Goal: Information Seeking & Learning: Learn about a topic

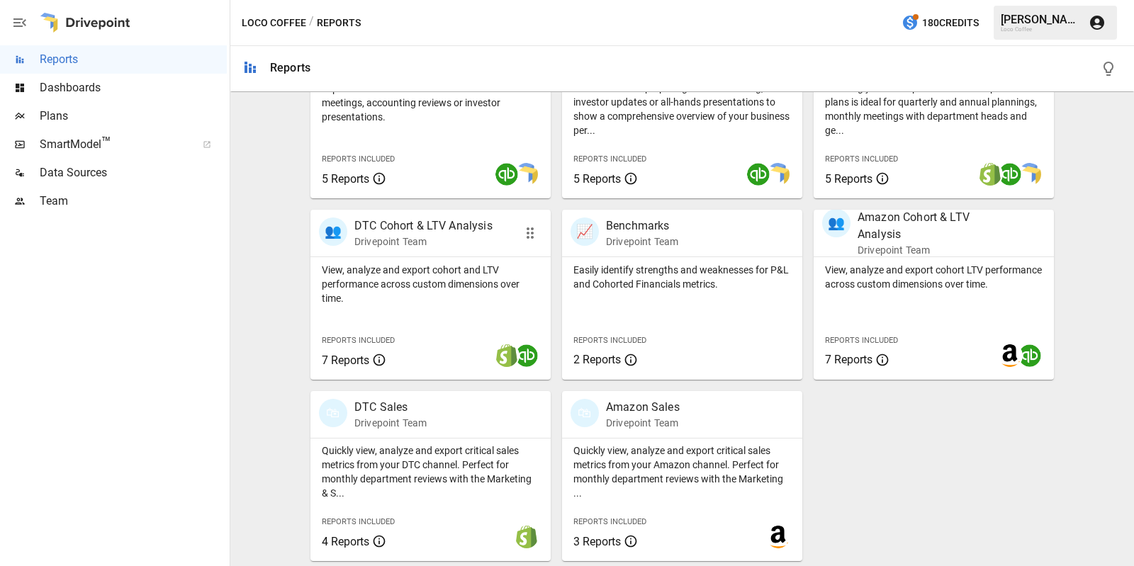
scroll to position [262, 0]
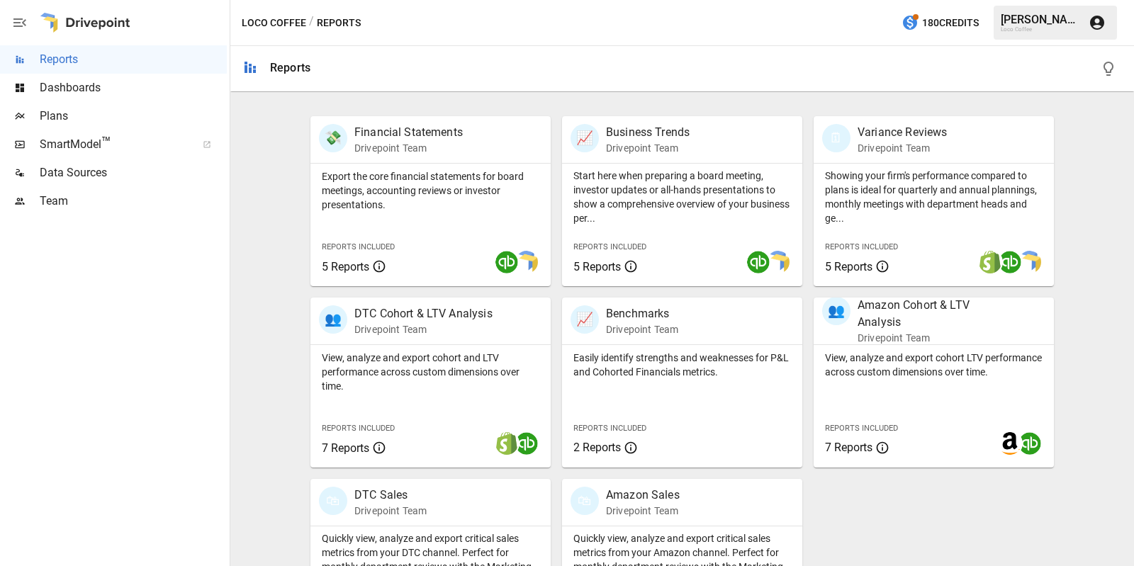
click at [108, 114] on span "Plans" at bounding box center [133, 116] width 187 height 17
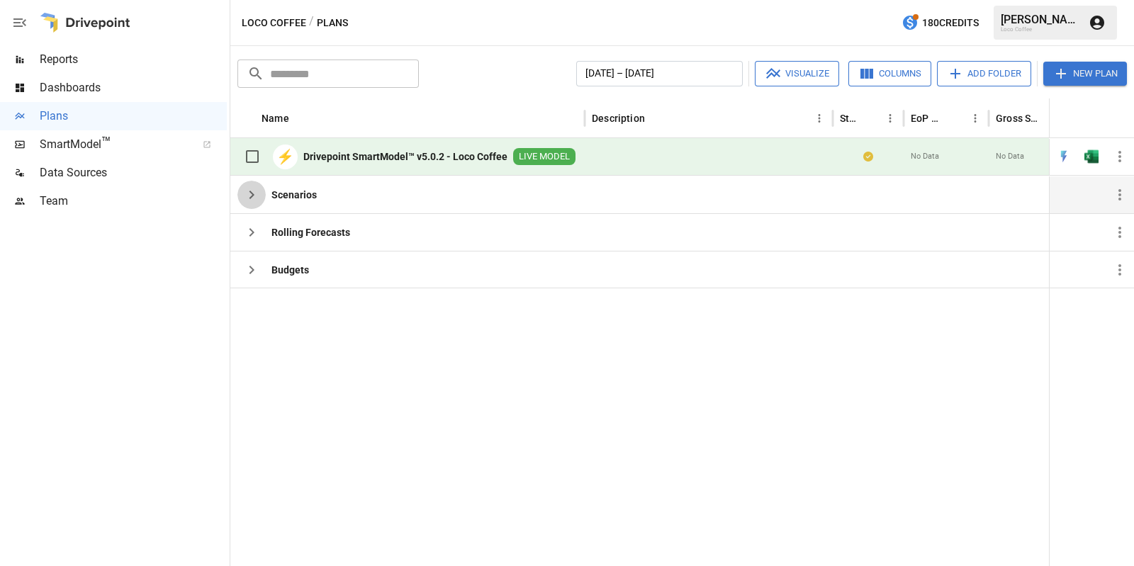
click at [250, 194] on icon "button" at bounding box center [251, 194] width 17 height 17
click at [331, 196] on div "Scenarios" at bounding box center [407, 195] width 354 height 38
click at [386, 234] on div "Rolling Forecasts" at bounding box center [407, 232] width 354 height 38
click at [115, 96] on div "Dashboards" at bounding box center [113, 88] width 227 height 28
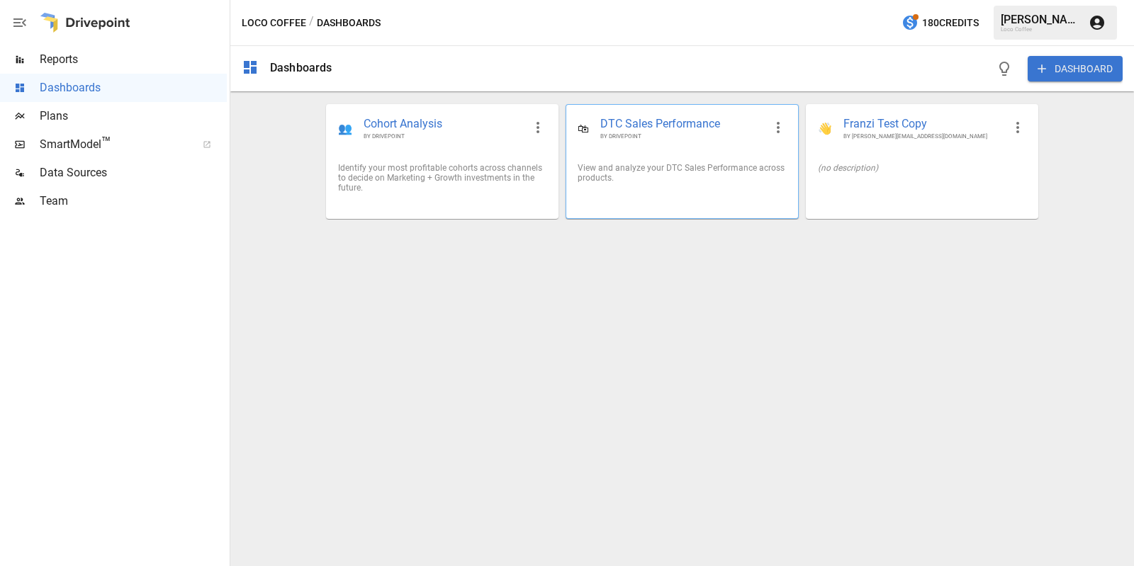
click at [723, 175] on div "View and analyze your DTC Sales Performance across products." at bounding box center [682, 173] width 208 height 20
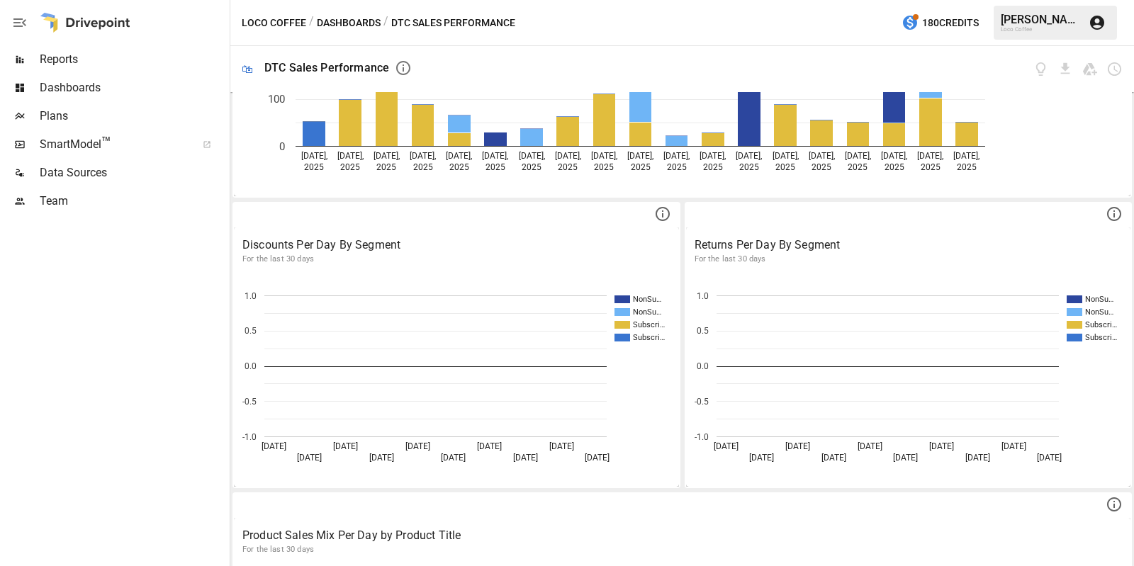
scroll to position [686, 0]
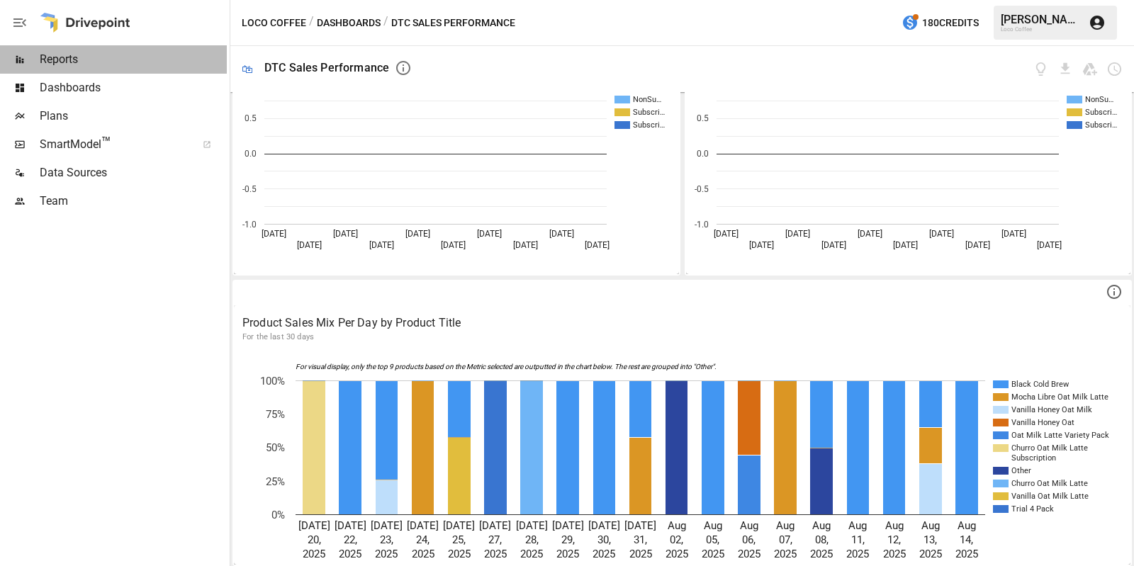
click at [100, 56] on span "Reports" at bounding box center [133, 59] width 187 height 17
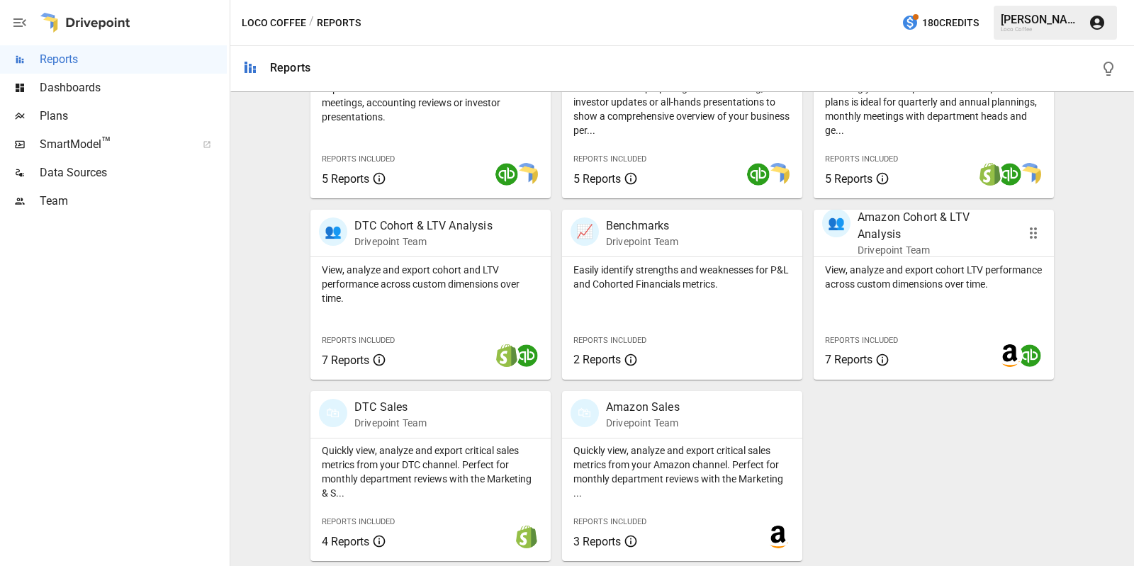
scroll to position [173, 0]
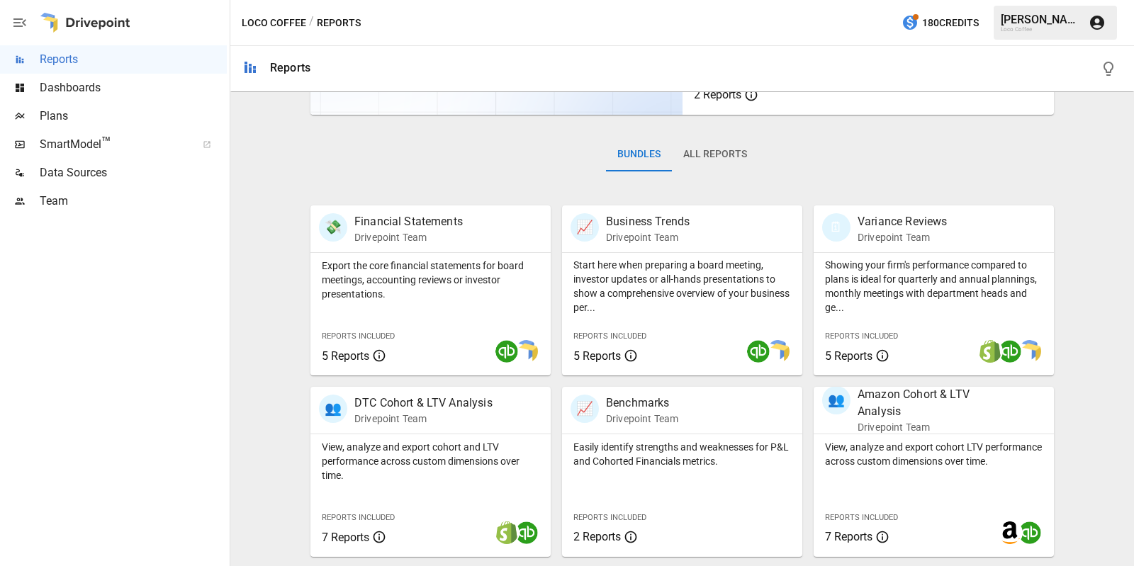
click at [716, 128] on div "Bundles All Reports" at bounding box center [681, 165] width 743 height 79
click at [719, 147] on button "All Reports" at bounding box center [715, 154] width 86 height 34
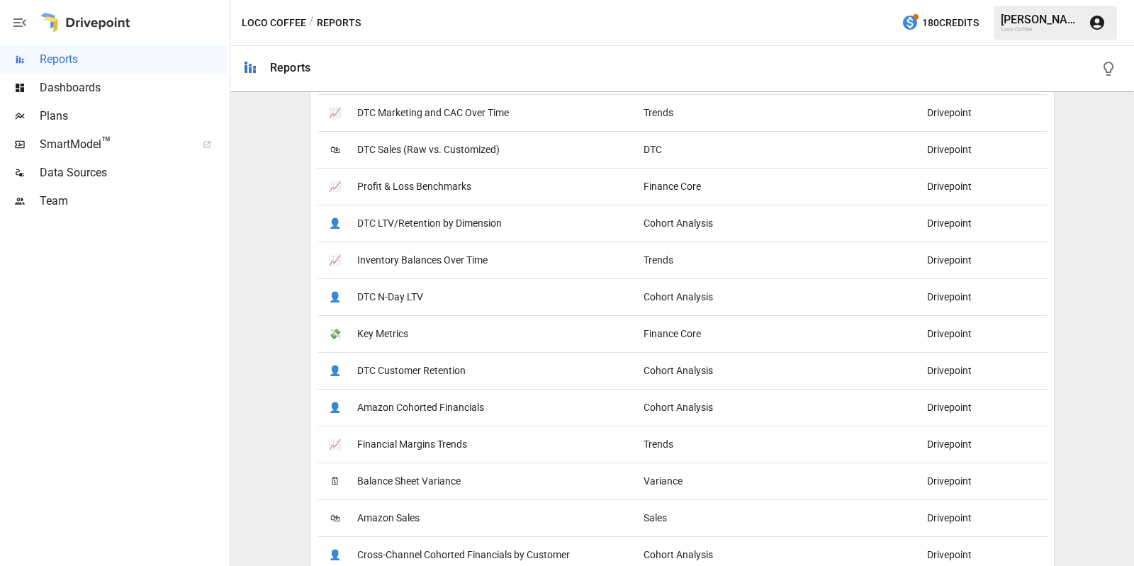
scroll to position [176, 0]
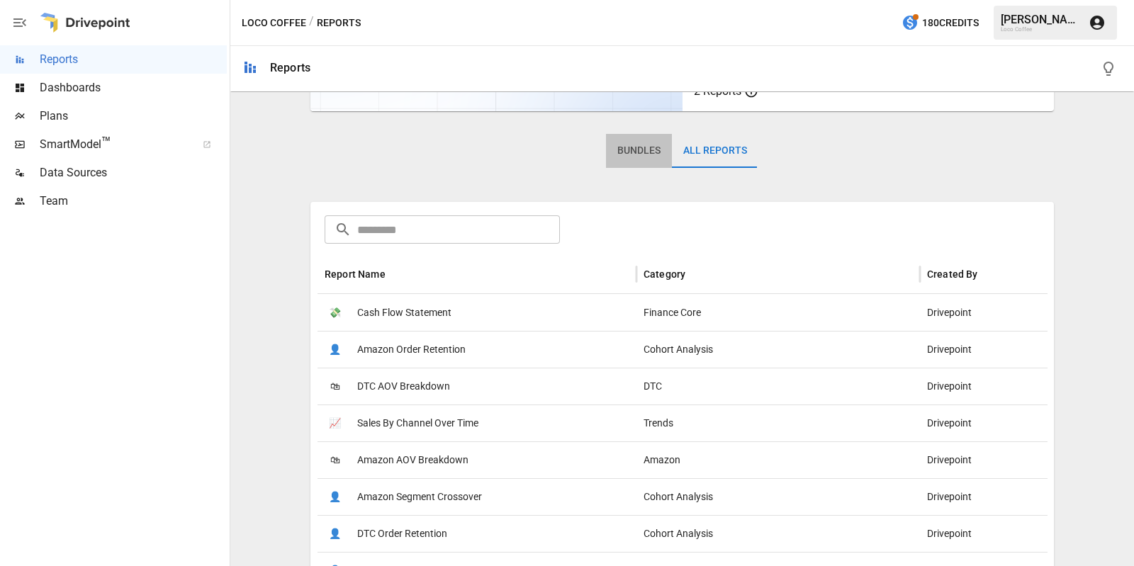
click at [626, 145] on button "Bundles" at bounding box center [639, 151] width 66 height 34
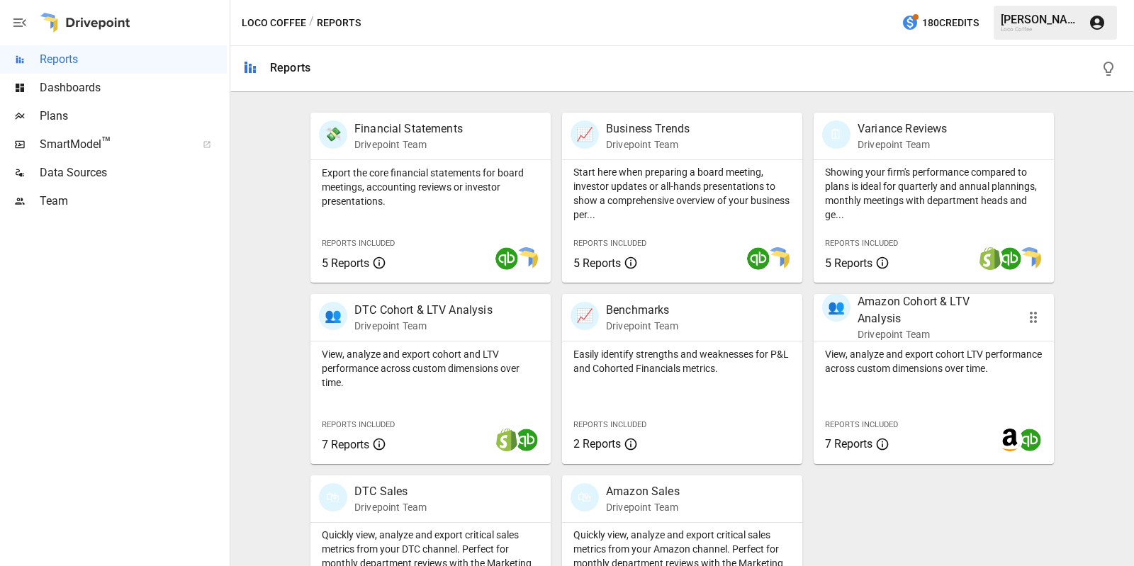
scroll to position [350, 0]
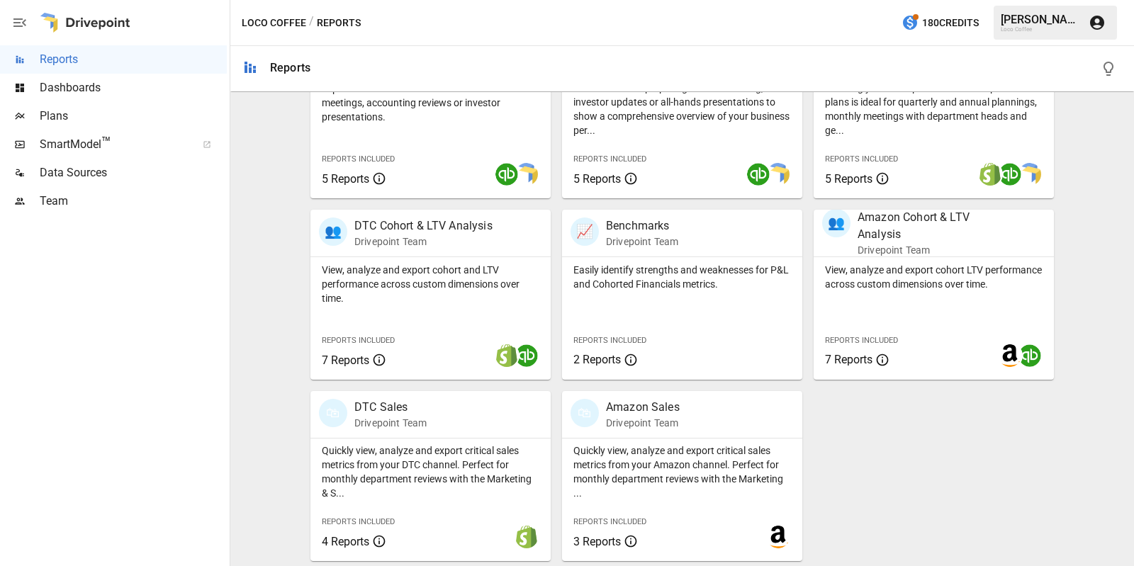
click at [89, 91] on span "Dashboards" at bounding box center [133, 87] width 187 height 17
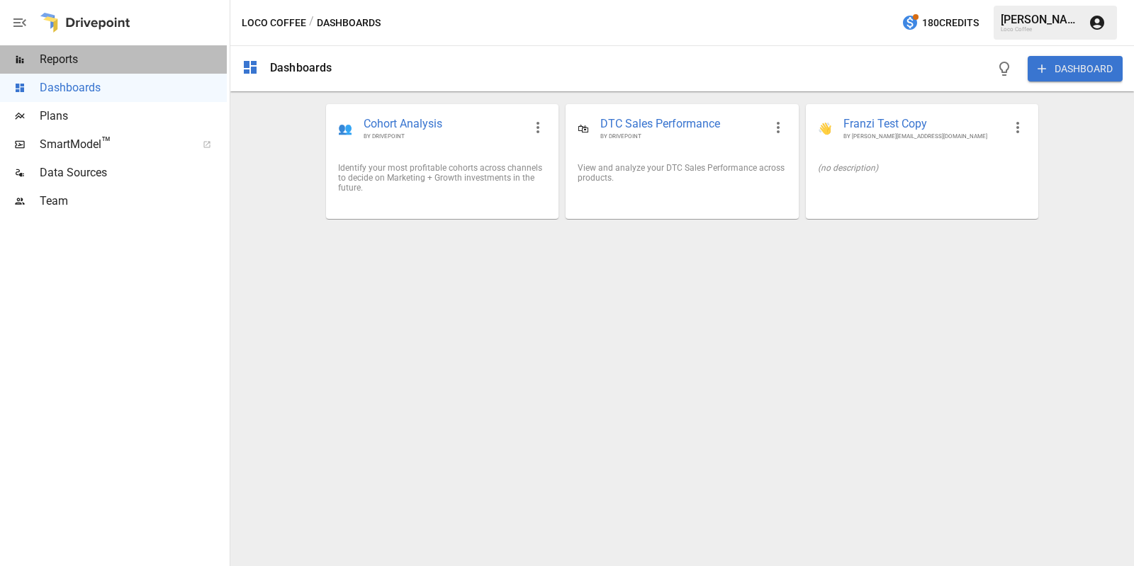
click at [123, 59] on span "Reports" at bounding box center [133, 59] width 187 height 17
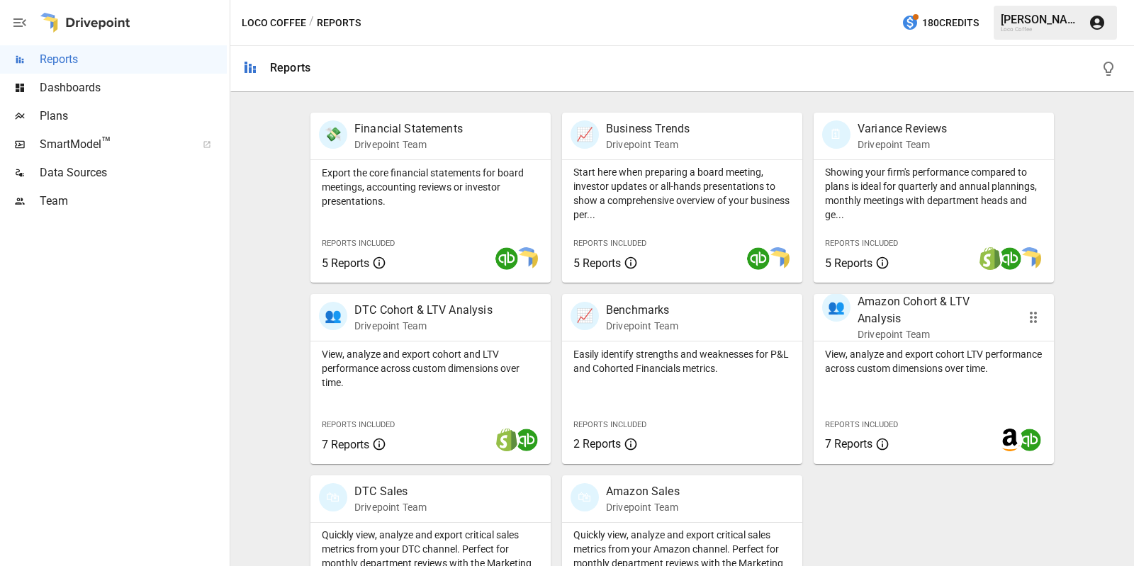
scroll to position [350, 0]
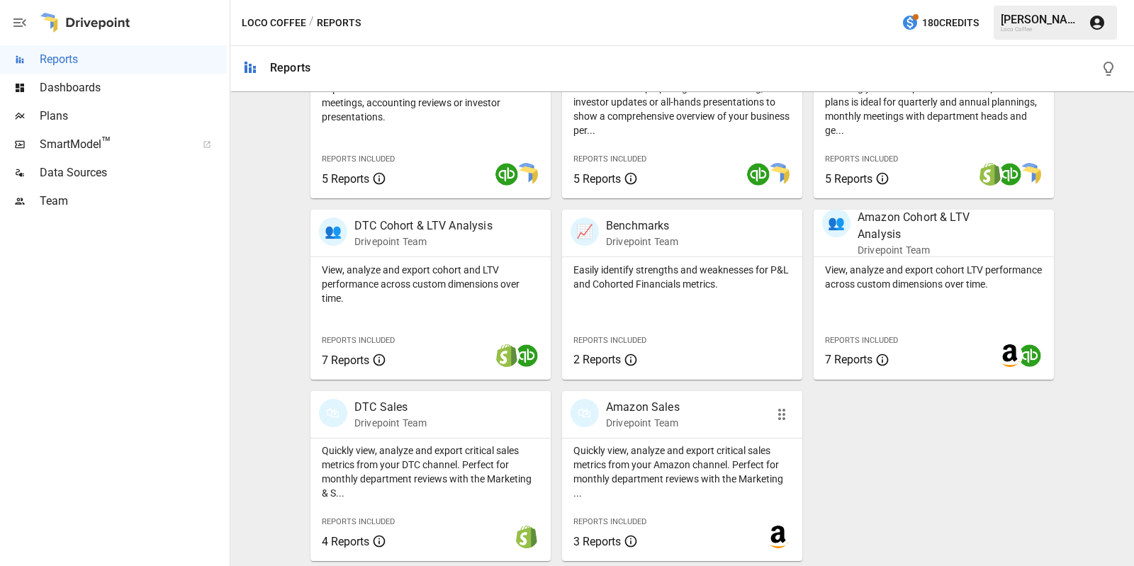
click at [720, 409] on div "🛍 Amazon Sales Drivepoint Team" at bounding box center [664, 414] width 186 height 31
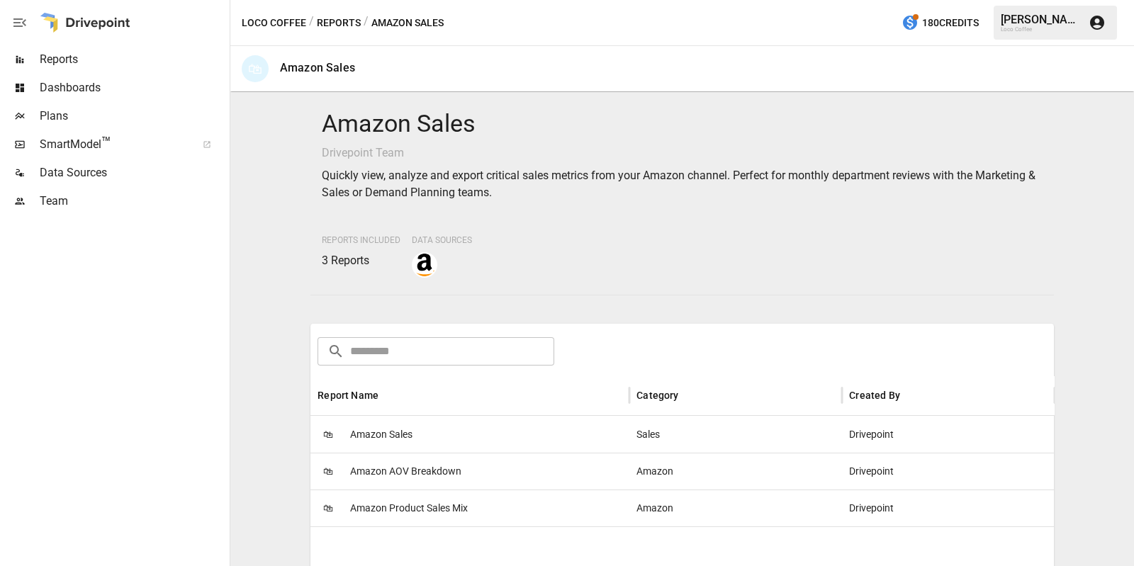
scroll to position [176, 0]
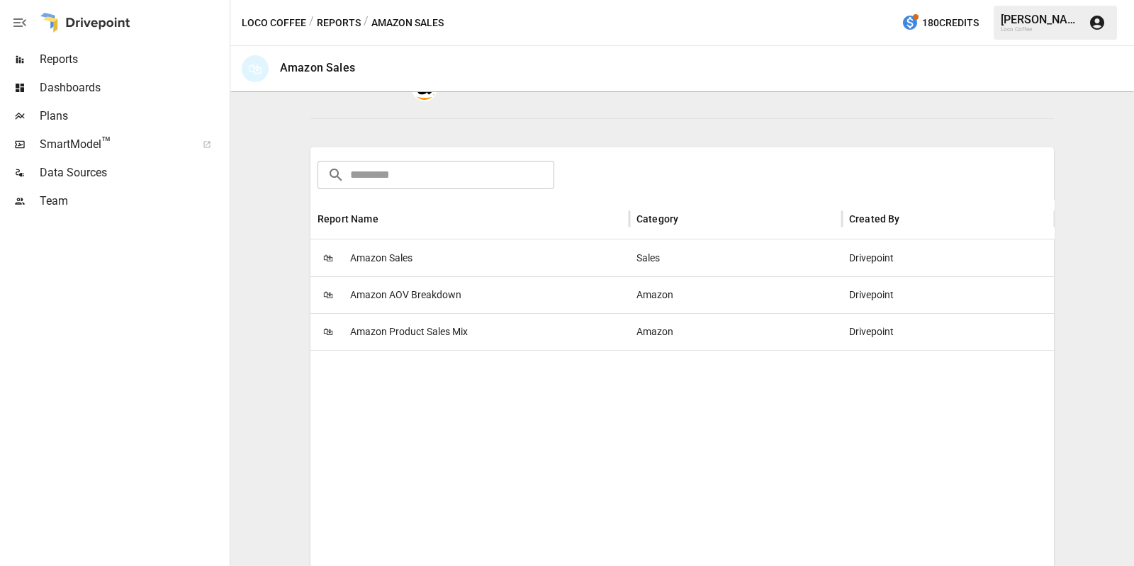
click at [420, 264] on div "🛍 Amazon Sales" at bounding box center [469, 258] width 319 height 37
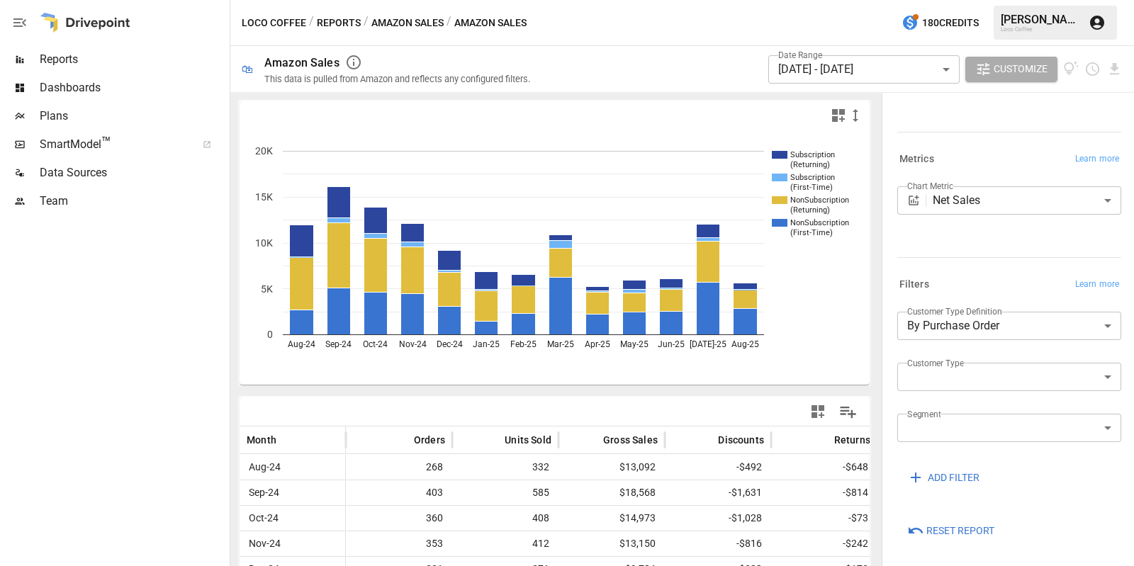
click at [981, 0] on body "Reports Dashboards Plans SmartModel ™ Data Sources Team Loco Coffee / Reports /…" at bounding box center [567, 0] width 1134 height 0
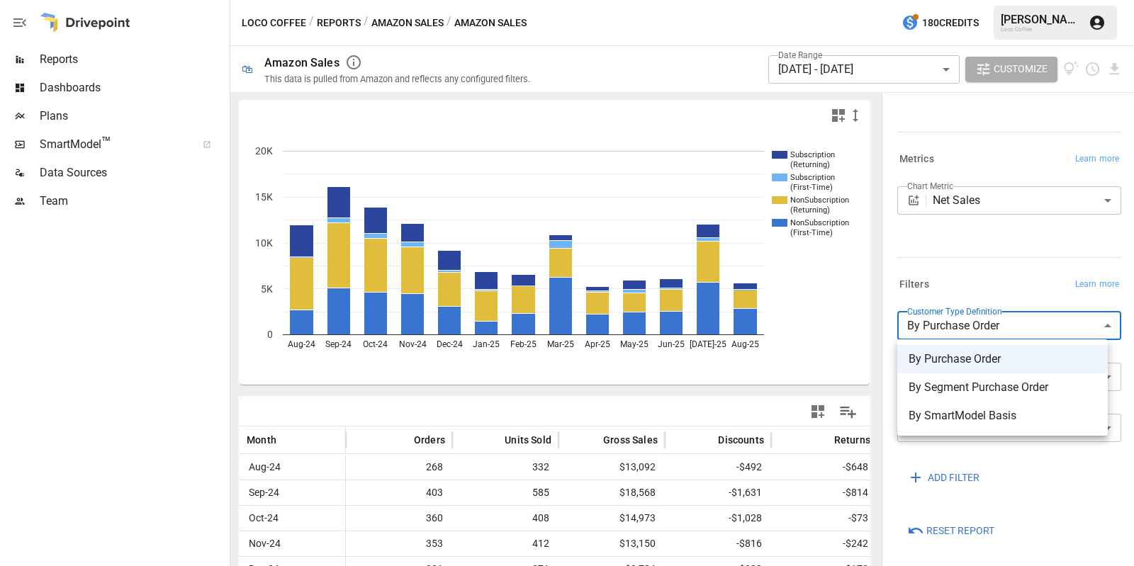
click at [989, 260] on div at bounding box center [567, 283] width 1134 height 566
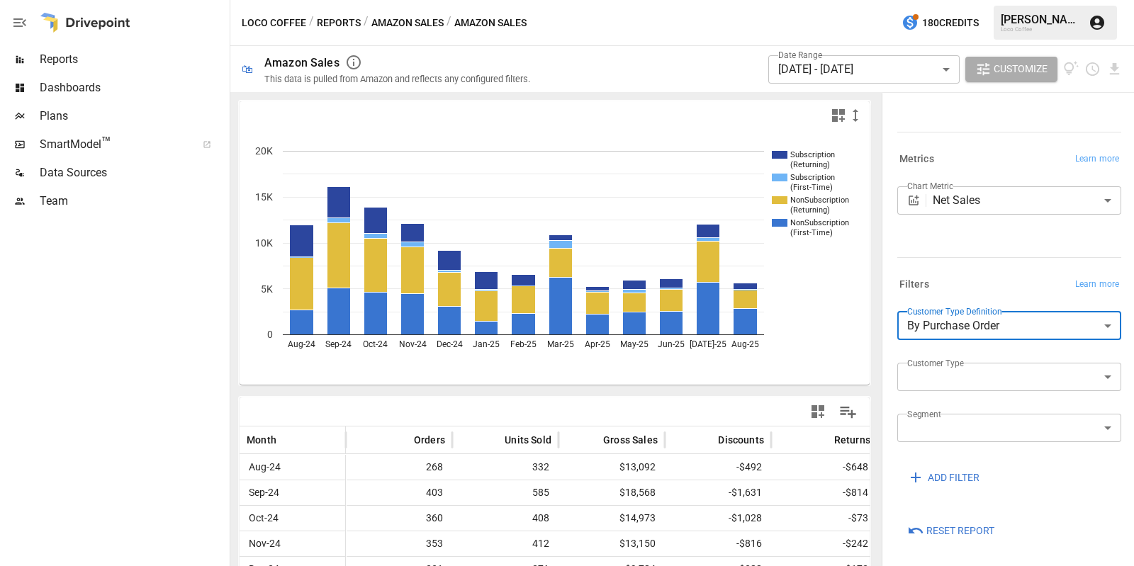
click at [424, 24] on button "Amazon Sales" at bounding box center [407, 23] width 72 height 18
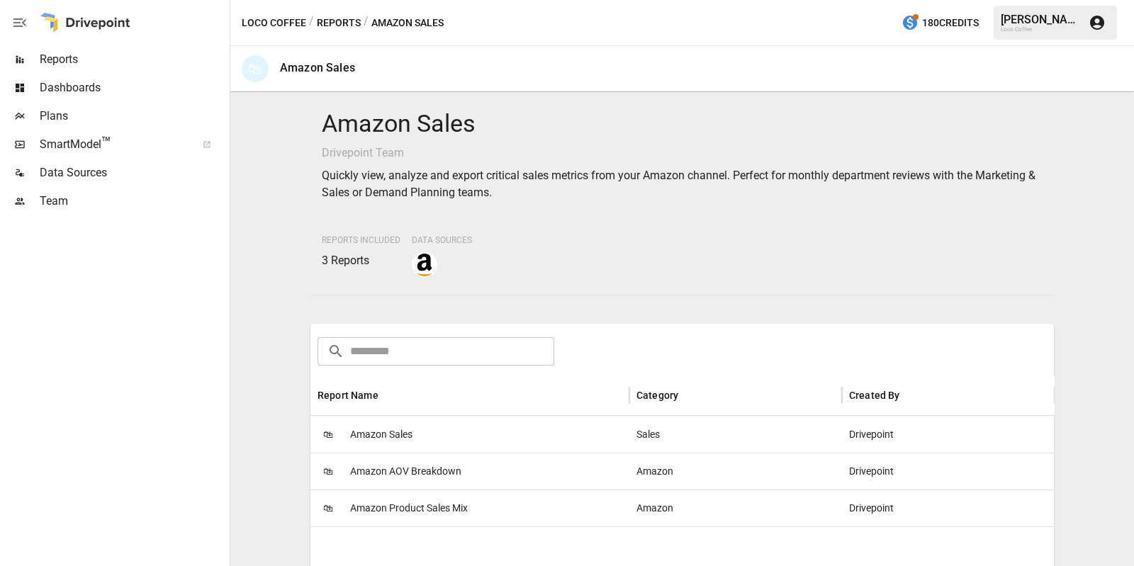
scroll to position [176, 0]
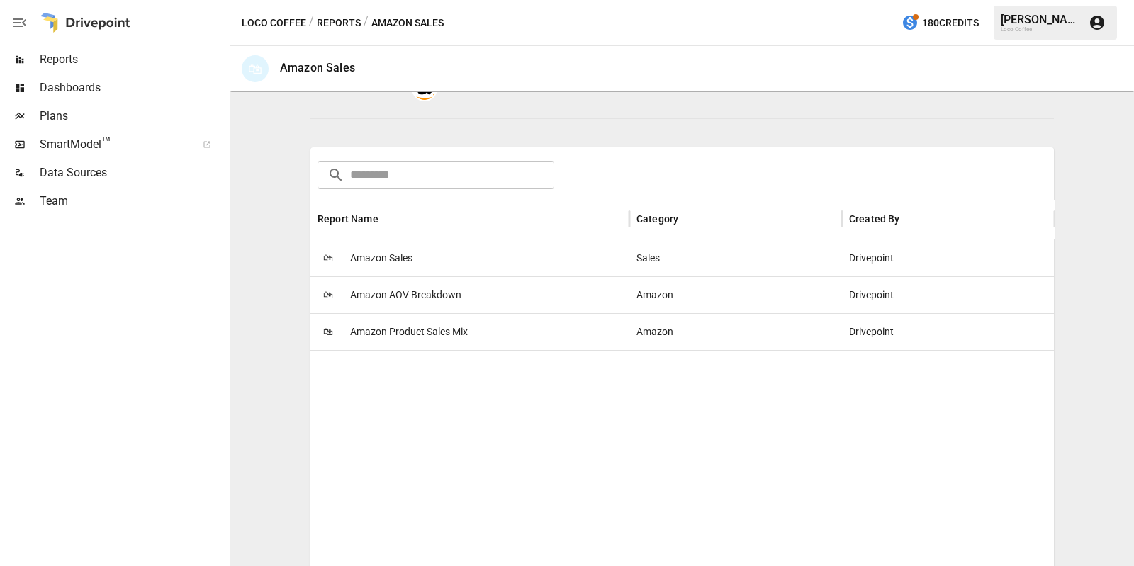
click at [430, 288] on span "Amazon AOV Breakdown" at bounding box center [405, 295] width 111 height 36
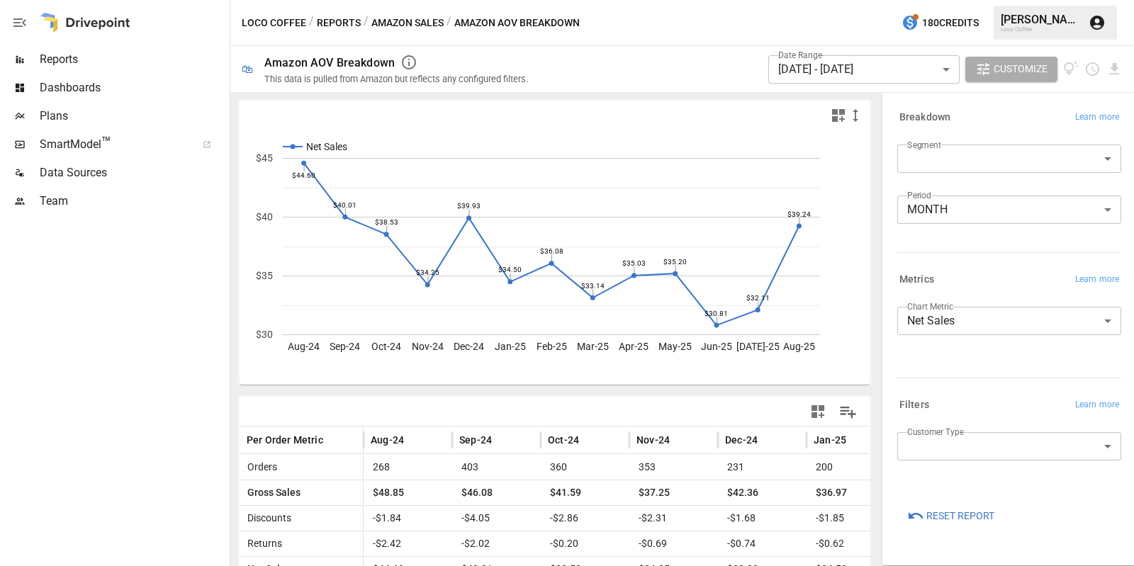
click at [412, 13] on div "Loco Coffee / Reports / Amazon Sales / Amazon AOV Breakdown 180 Credits [PERSON…" at bounding box center [682, 22] width 904 height 45
click at [421, 12] on div "Loco Coffee / Reports / Amazon Sales / Amazon AOV Breakdown 180 Credits [PERSON…" at bounding box center [682, 22] width 904 height 45
click at [418, 17] on button "Amazon Sales" at bounding box center [407, 23] width 72 height 18
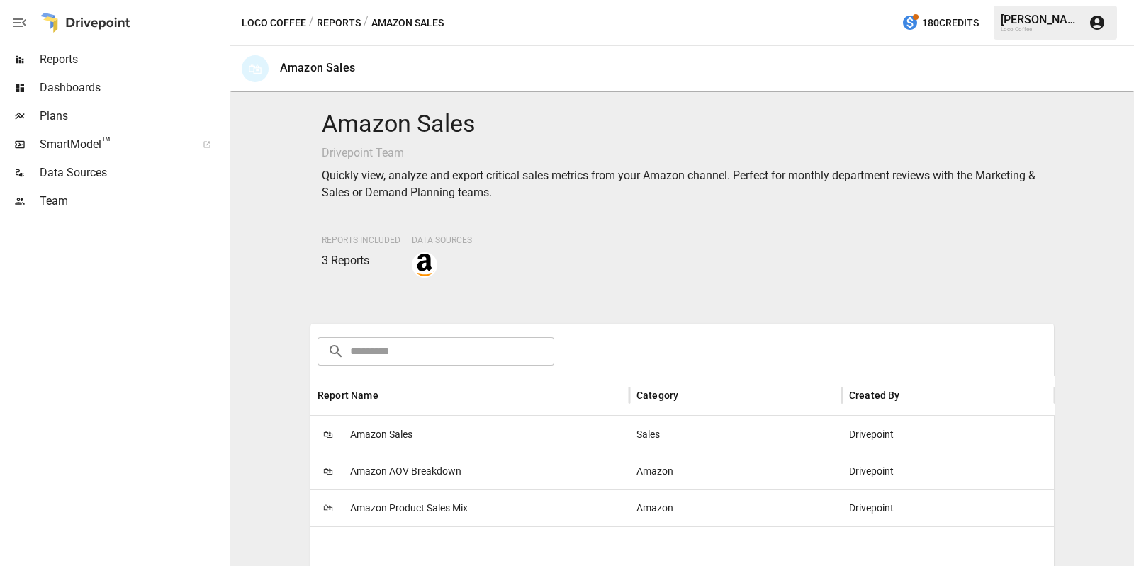
scroll to position [176, 0]
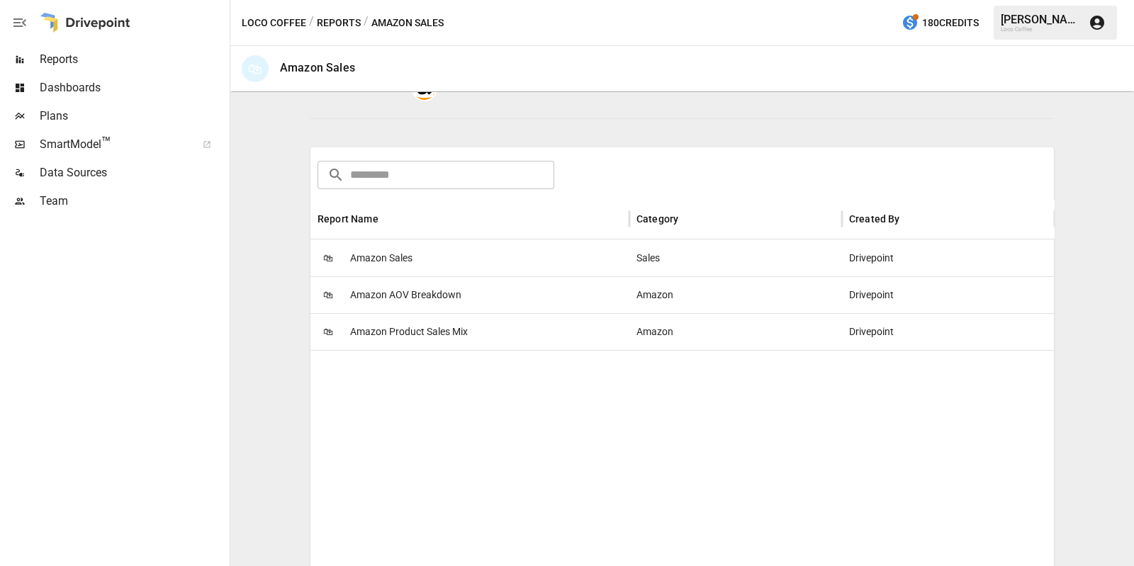
click at [425, 327] on span "Amazon Product Sales Mix" at bounding box center [409, 332] width 118 height 36
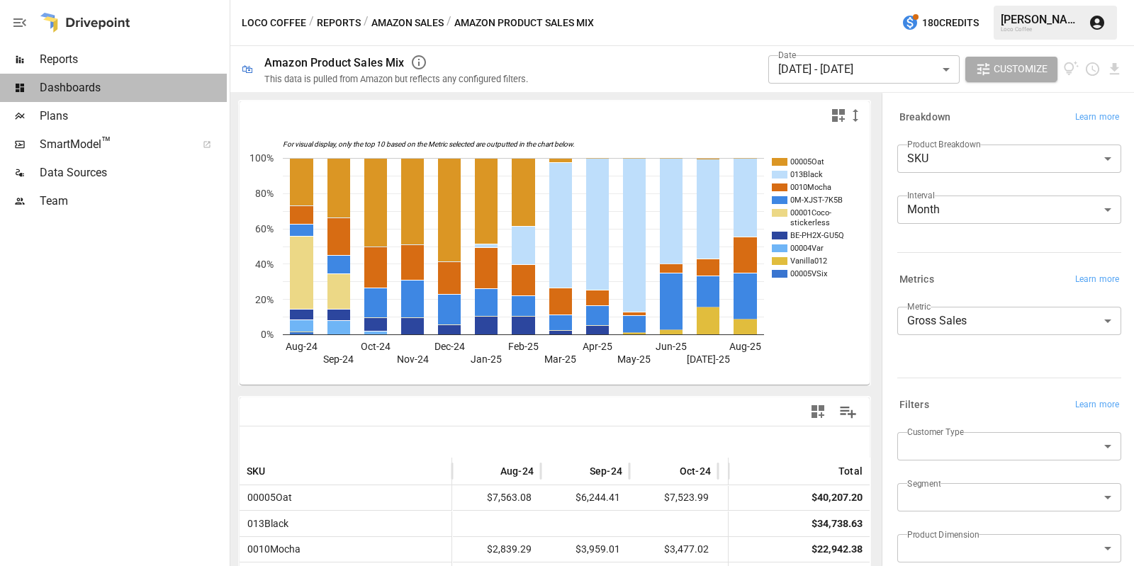
click at [113, 91] on span "Dashboards" at bounding box center [133, 87] width 187 height 17
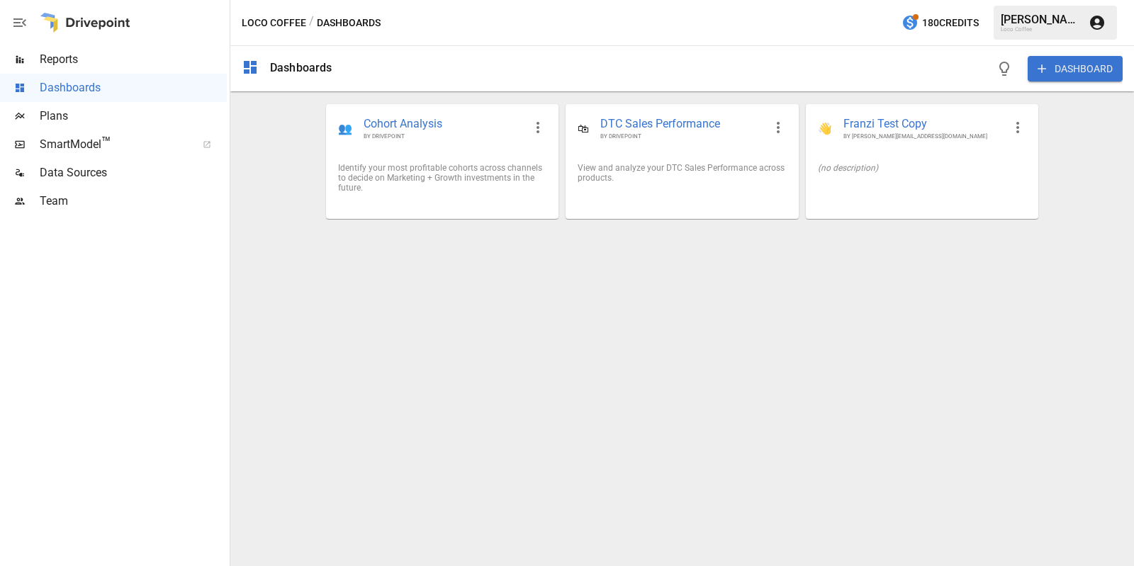
click at [93, 176] on span "Data Sources" at bounding box center [133, 172] width 187 height 17
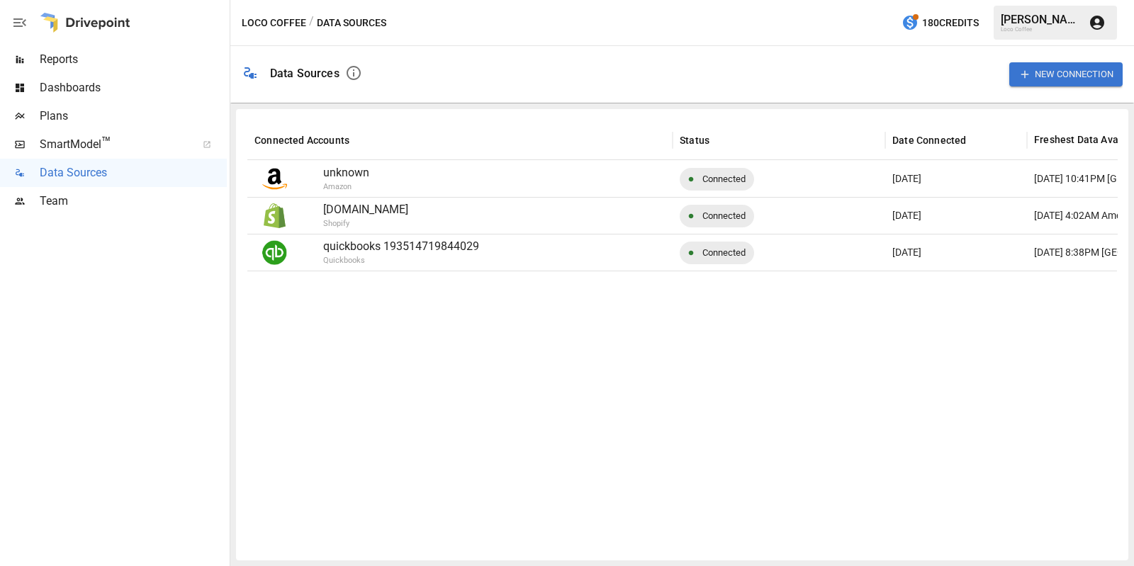
click at [341, 187] on p "Amazon" at bounding box center [532, 187] width 418 height 12
